Goal: Task Accomplishment & Management: Use online tool/utility

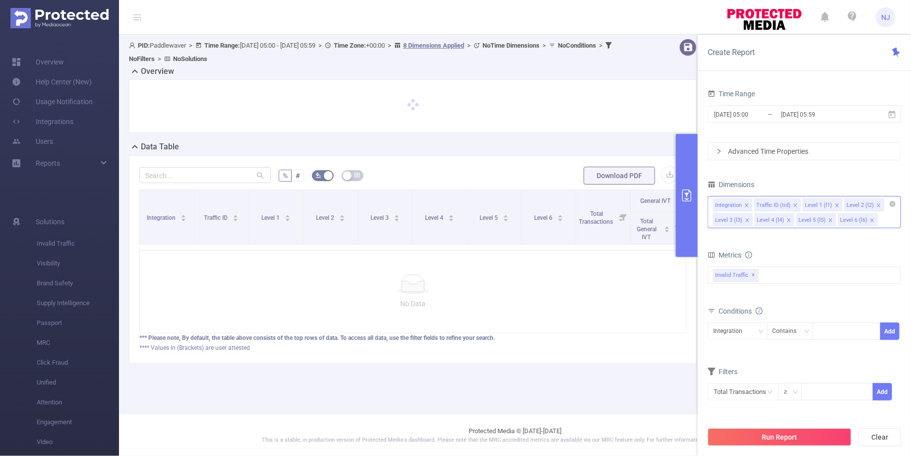
click at [871, 219] on icon "icon: close" at bounding box center [872, 219] width 3 height 3
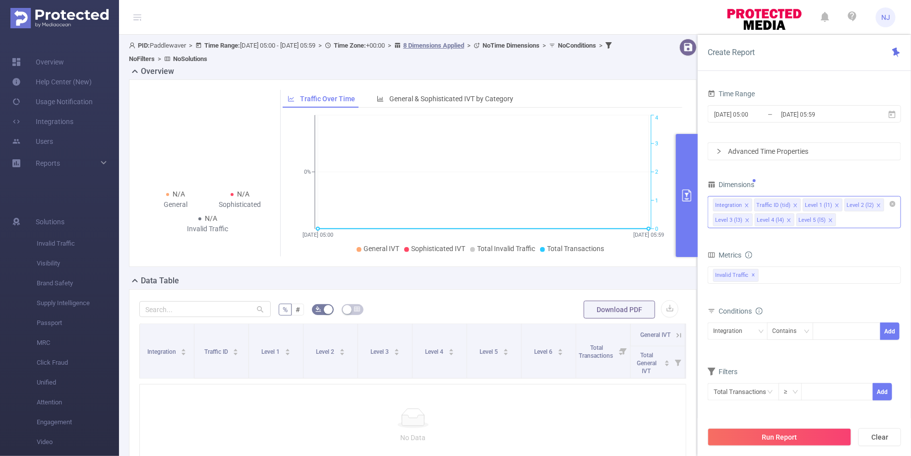
click at [830, 221] on icon "icon: close" at bounding box center [830, 220] width 5 height 5
click at [788, 219] on icon "icon: close" at bounding box center [789, 220] width 5 height 5
click at [748, 219] on icon "icon: close" at bounding box center [747, 220] width 5 height 5
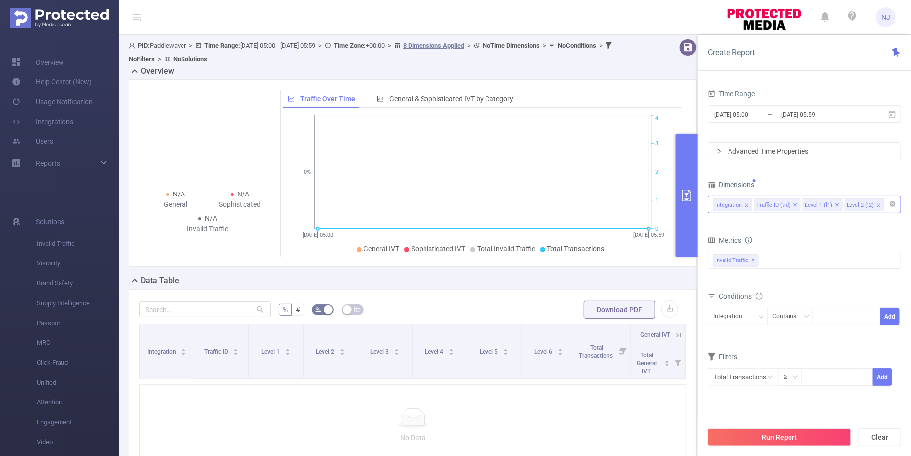
click at [835, 204] on icon "icon: close" at bounding box center [837, 205] width 5 height 5
click at [849, 112] on input "[DATE] 05:59" at bounding box center [820, 114] width 80 height 13
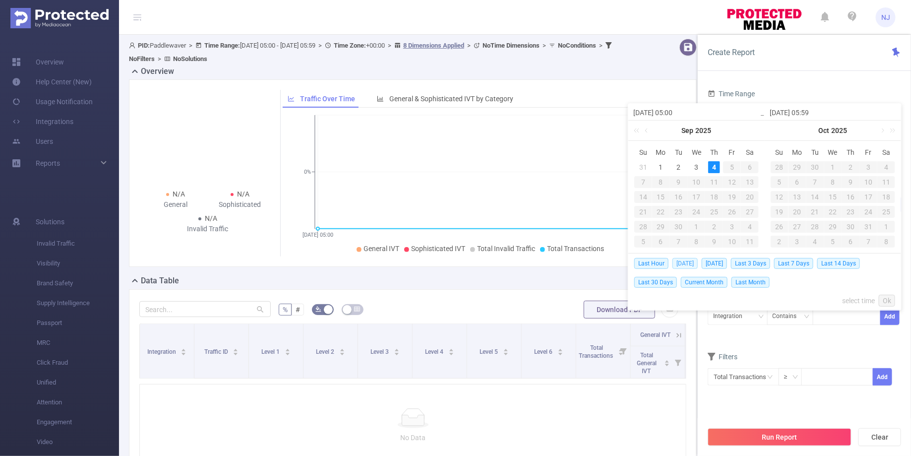
click at [680, 261] on span "[DATE]" at bounding box center [685, 263] width 25 height 11
type input "[DATE] 00:00"
type input "[DATE] 23:59"
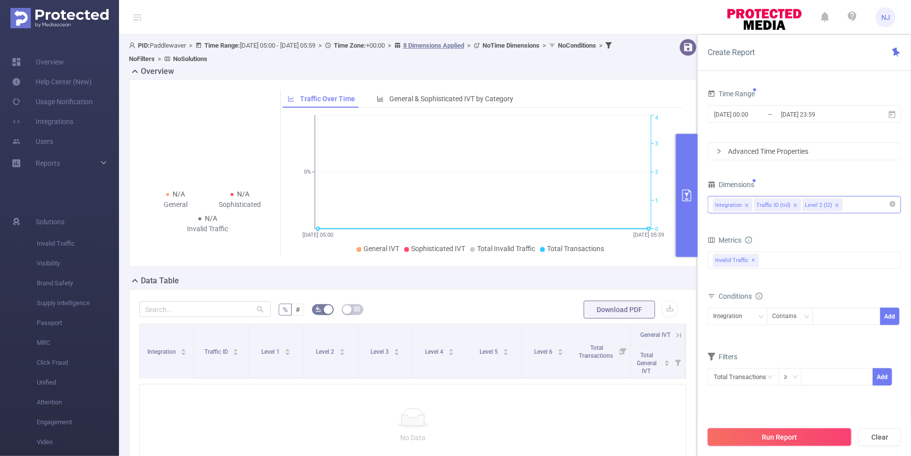
click at [780, 436] on button "Run Report" at bounding box center [780, 437] width 144 height 18
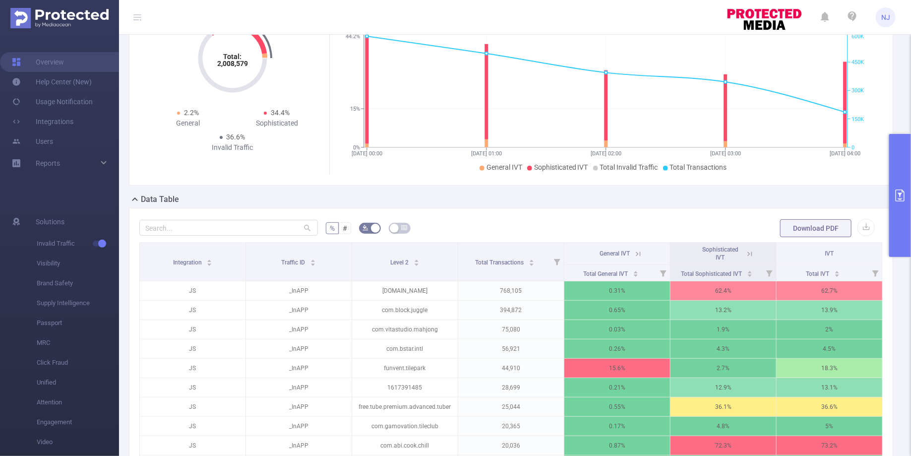
scroll to position [75, 0]
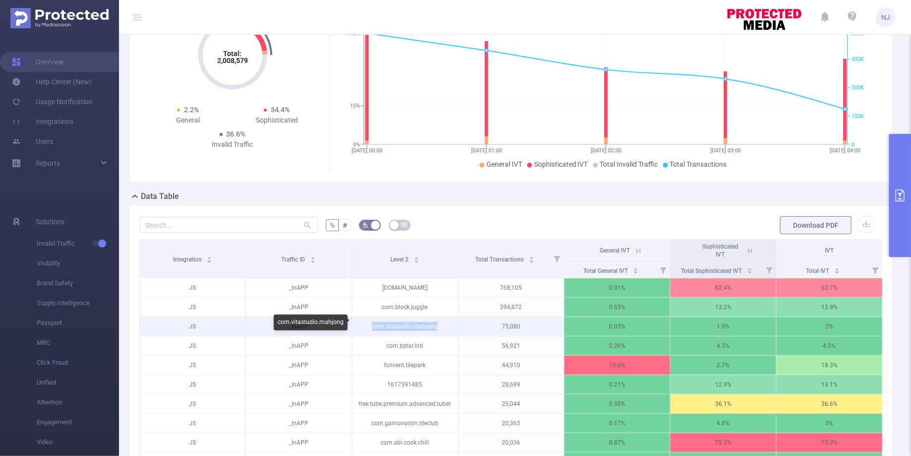
drag, startPoint x: 440, startPoint y: 326, endPoint x: 369, endPoint y: 326, distance: 71.4
click at [369, 326] on p "com.vitastudio.mahjong" at bounding box center [405, 326] width 106 height 19
copy p "com.vitastudio.mahjong"
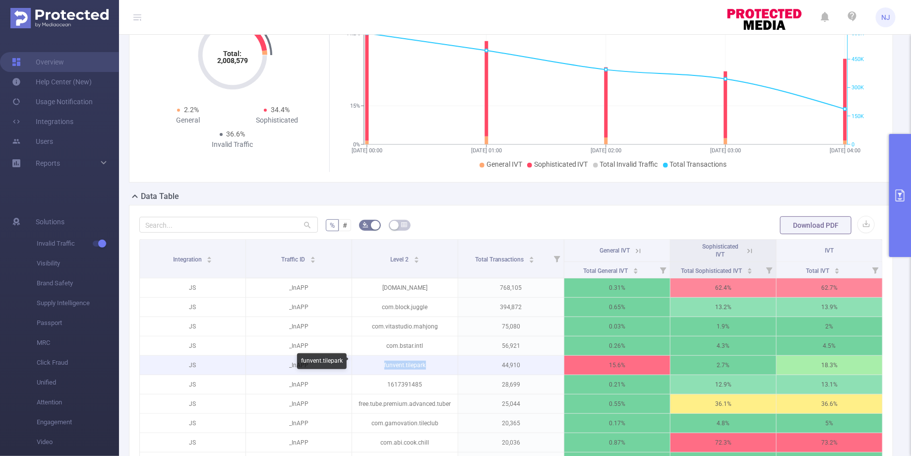
drag, startPoint x: 429, startPoint y: 362, endPoint x: 372, endPoint y: 365, distance: 56.7
click at [372, 365] on p "funvent.tilepark" at bounding box center [405, 365] width 106 height 19
copy p "funvent.tilepark"
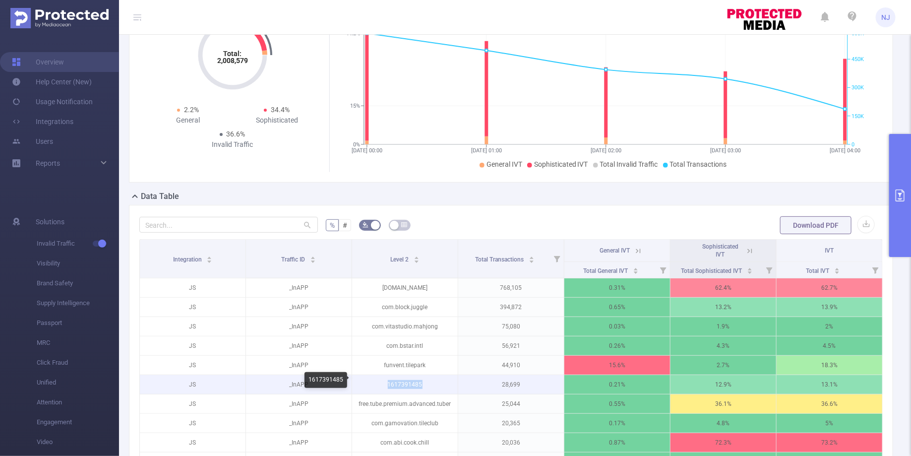
drag, startPoint x: 435, startPoint y: 382, endPoint x: 383, endPoint y: 381, distance: 51.1
click at [383, 381] on p "1617391485" at bounding box center [405, 384] width 106 height 19
copy p "1617391485"
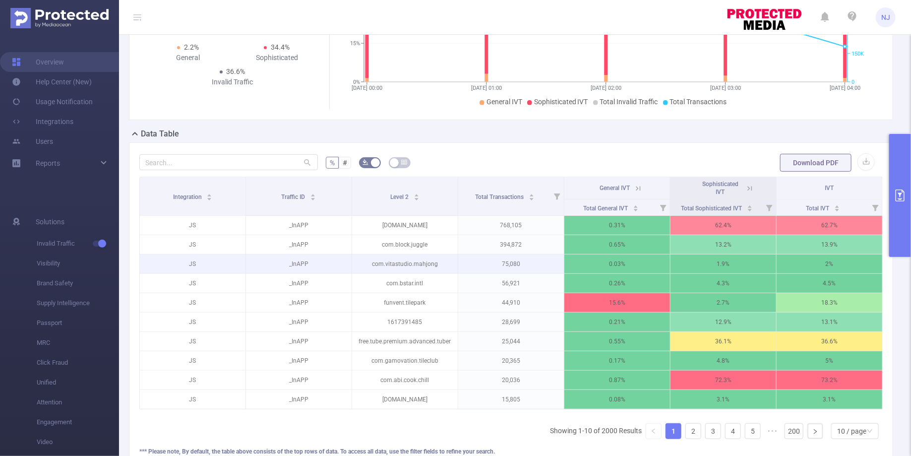
scroll to position [155, 0]
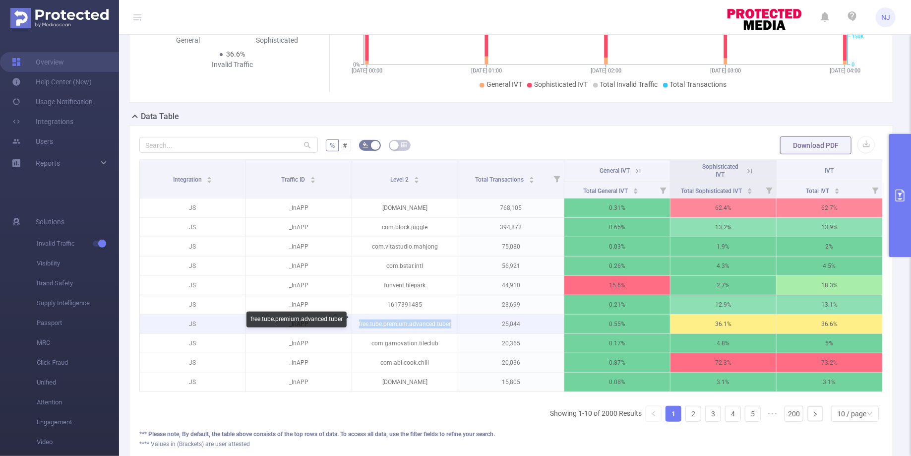
drag, startPoint x: 452, startPoint y: 319, endPoint x: 359, endPoint y: 320, distance: 93.3
click at [359, 320] on p "free.tube.premium.advanced.tuber" at bounding box center [405, 323] width 106 height 19
copy p "free.tube.premium.advanced.tuber"
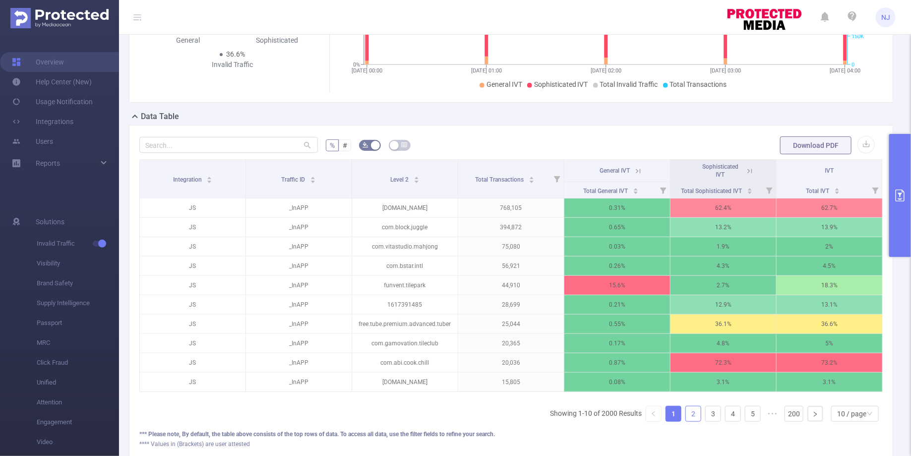
click at [688, 407] on link "2" at bounding box center [693, 413] width 15 height 15
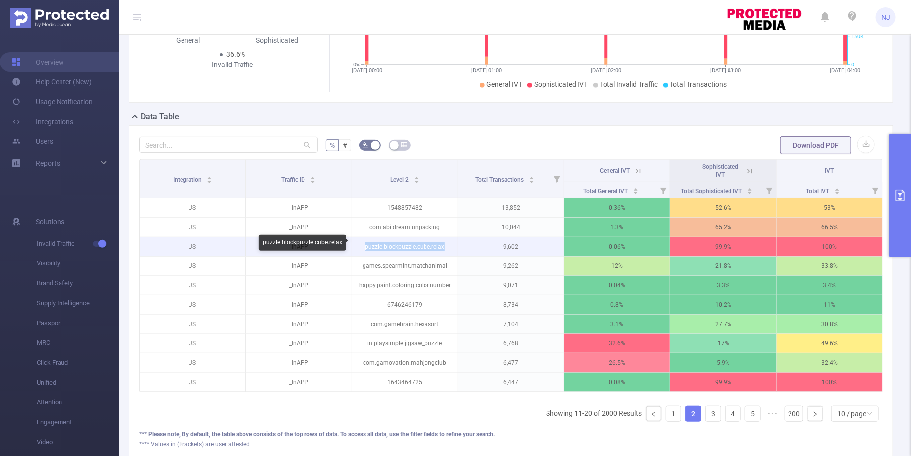
drag, startPoint x: 444, startPoint y: 242, endPoint x: 363, endPoint y: 236, distance: 81.1
click at [363, 237] on p "puzzle.blockpuzzle.cube.relax" at bounding box center [405, 246] width 106 height 19
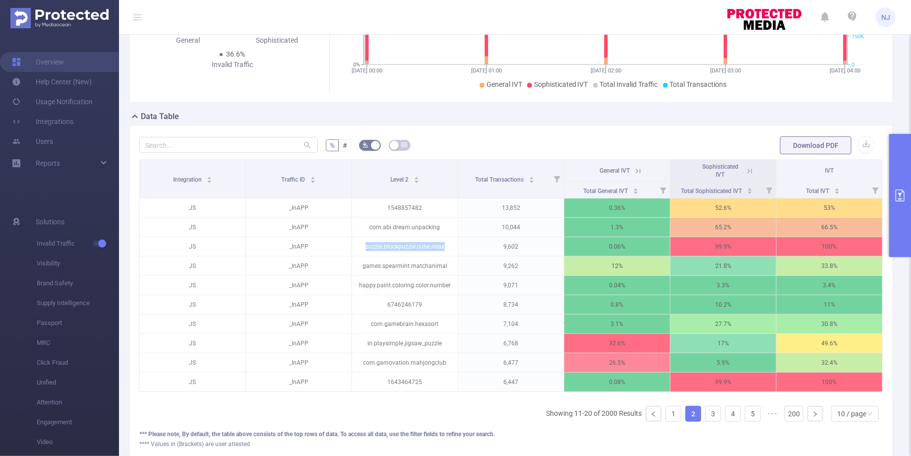
copy p "puzzle.blockpuzzle.cube.relax"
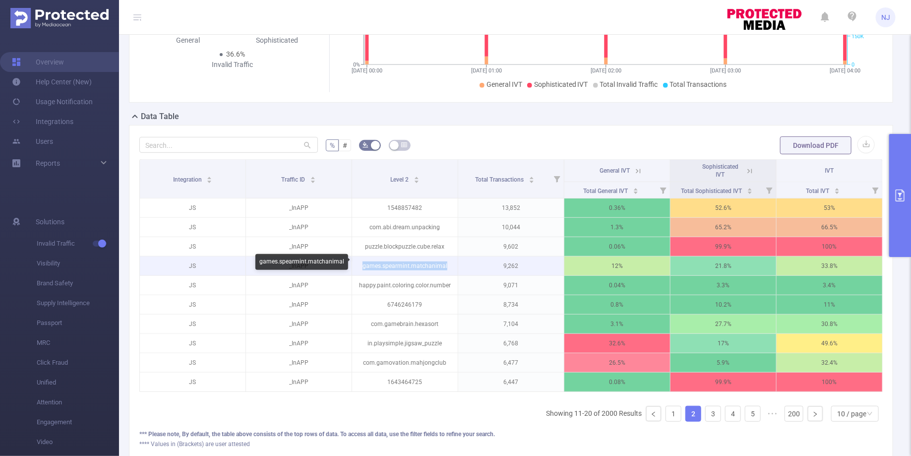
drag, startPoint x: 447, startPoint y: 263, endPoint x: 361, endPoint y: 262, distance: 86.3
click at [361, 262] on p "games.spearmint.matchanimal" at bounding box center [405, 265] width 106 height 19
copy p "games.spearmint.matchanimal"
